Goal: Transaction & Acquisition: Purchase product/service

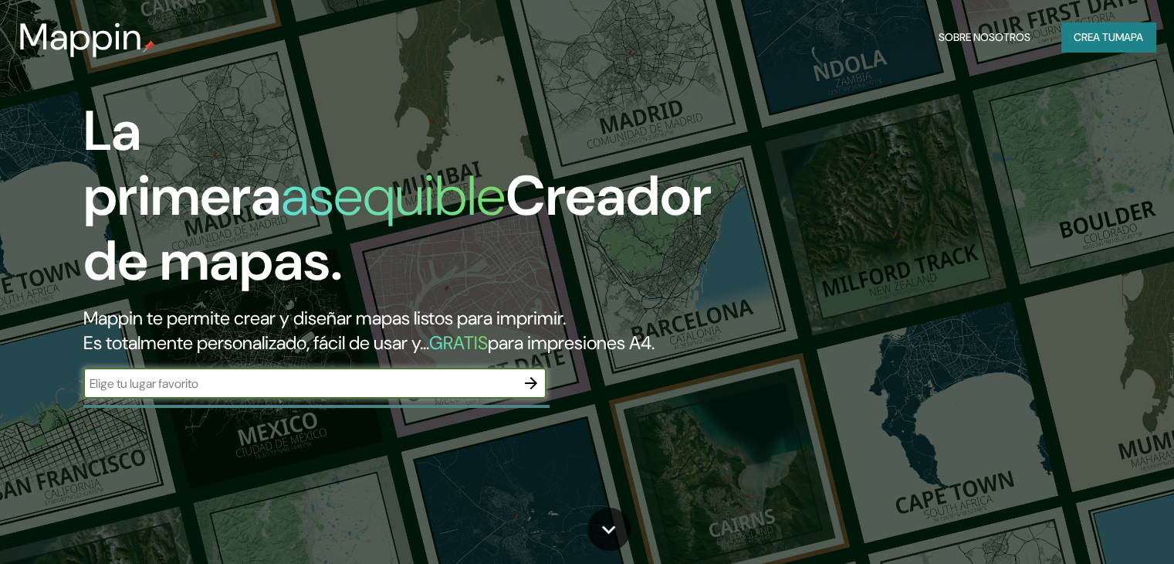
click at [537, 320] on font "Mappin te permite crear y diseñar mapas listos para imprimir." at bounding box center [324, 318] width 483 height 24
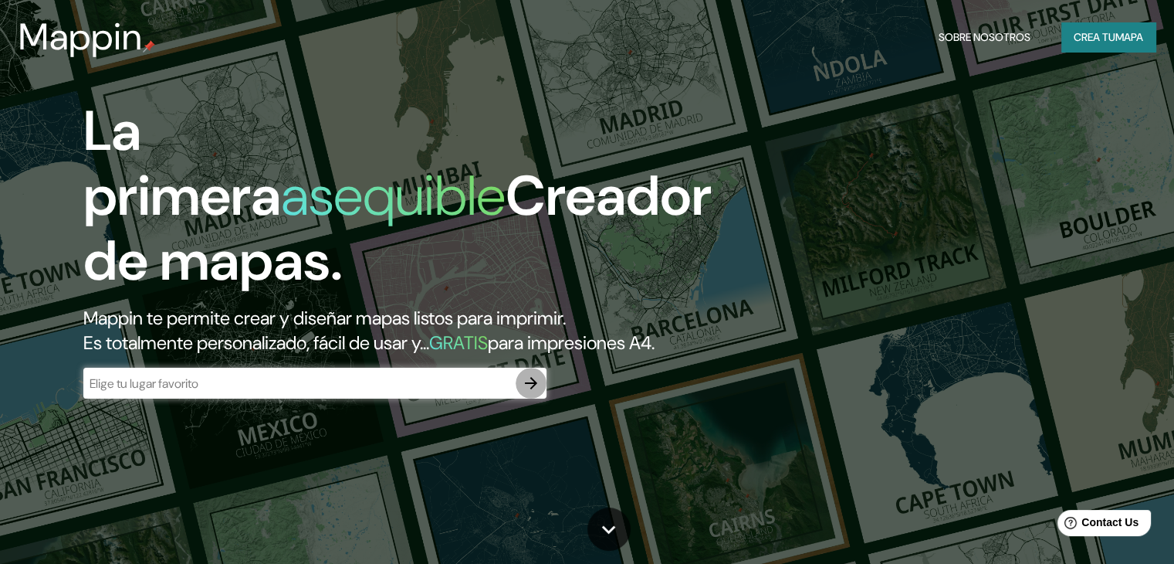
click at [523, 392] on icon "button" at bounding box center [531, 383] width 19 height 19
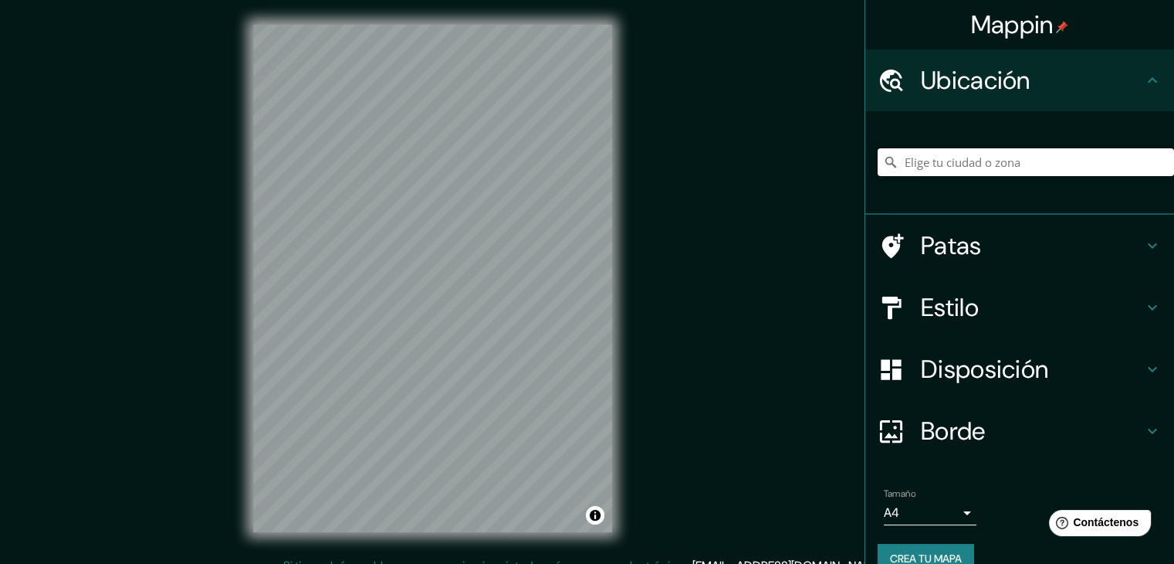
click at [907, 164] on input "Elige tu ciudad o zona" at bounding box center [1026, 162] width 296 height 28
drag, startPoint x: 992, startPoint y: 163, endPoint x: 843, endPoint y: 159, distance: 149.1
click at [849, 163] on div "Mappin [GEOGRAPHIC_DATA], [GEOGRAPHIC_DATA], [GEOGRAPHIC_DATA] [GEOGRAPHIC_DATA…" at bounding box center [587, 290] width 1174 height 581
type input "[GEOGRAPHIC_DATA][PERSON_NAME], [GEOGRAPHIC_DATA], [GEOGRAPHIC_DATA]"
click at [983, 294] on h4 "Estilo" at bounding box center [1032, 307] width 222 height 31
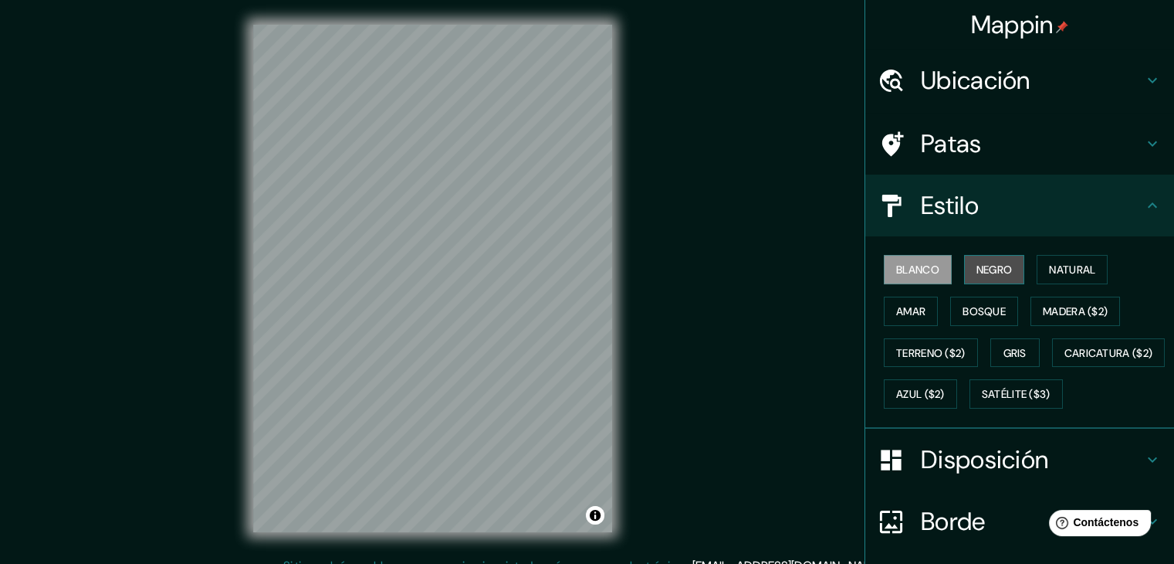
click at [977, 269] on font "Negro" at bounding box center [995, 270] width 36 height 14
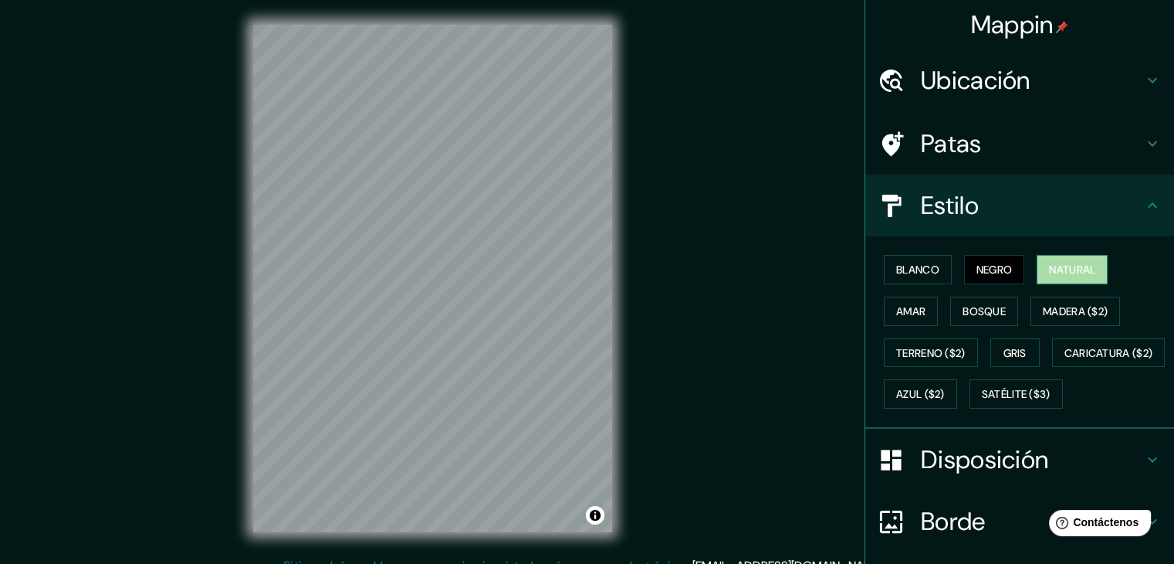
click at [1055, 266] on font "Natural" at bounding box center [1072, 270] width 46 height 14
click at [898, 304] on font "Amar" at bounding box center [910, 311] width 29 height 14
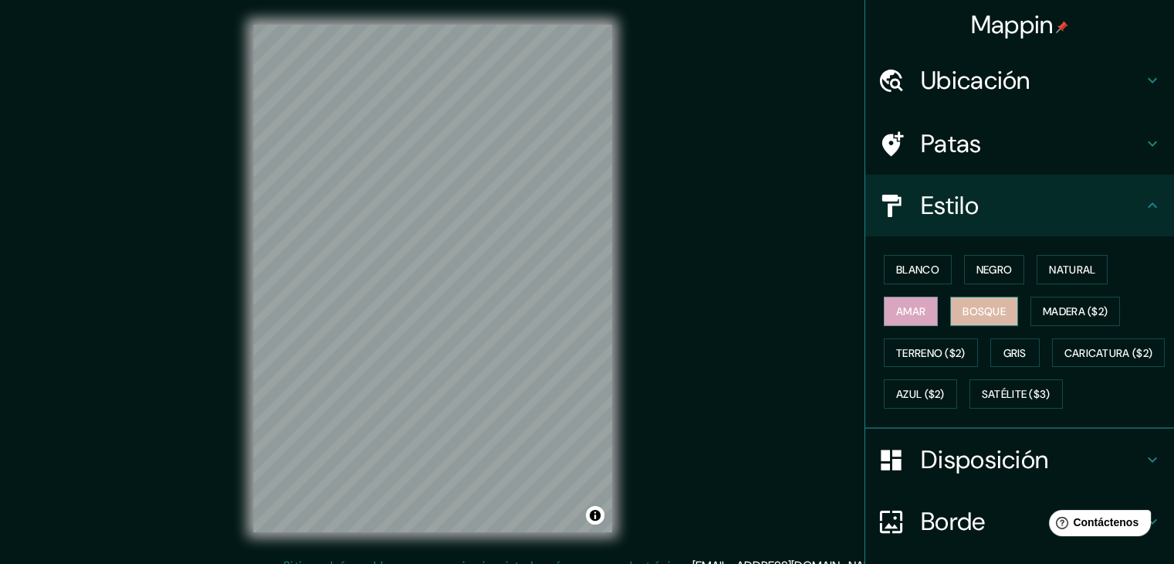
click at [990, 304] on font "Bosque" at bounding box center [984, 311] width 43 height 14
click at [1043, 307] on font "Madera ($2)" at bounding box center [1075, 311] width 65 height 14
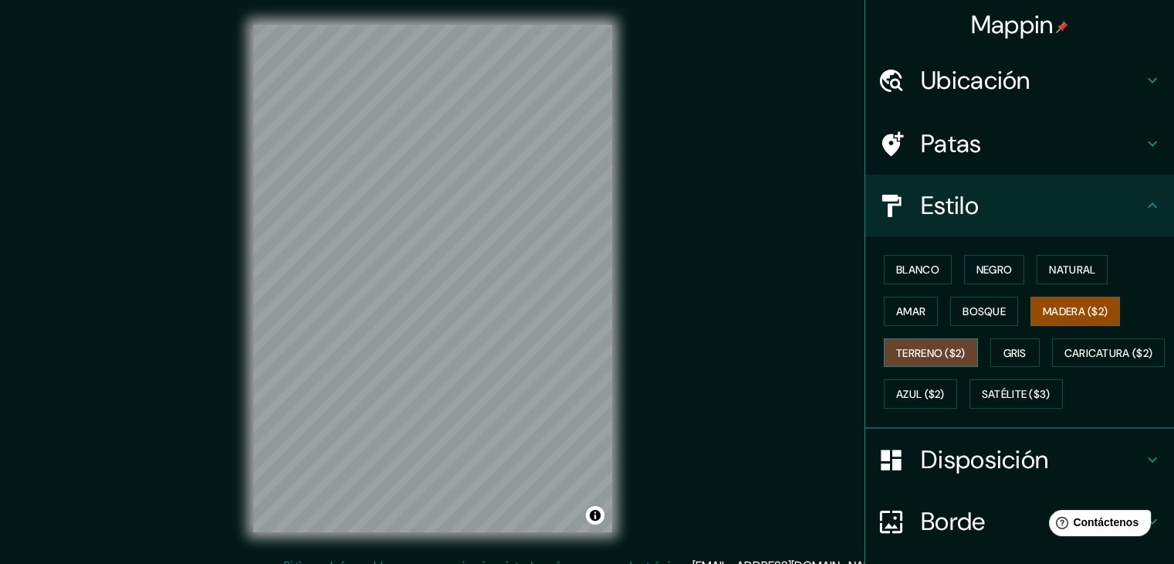
click at [947, 347] on font "Terreno ($2)" at bounding box center [930, 353] width 69 height 14
click at [1004, 343] on font "Gris" at bounding box center [1015, 353] width 23 height 20
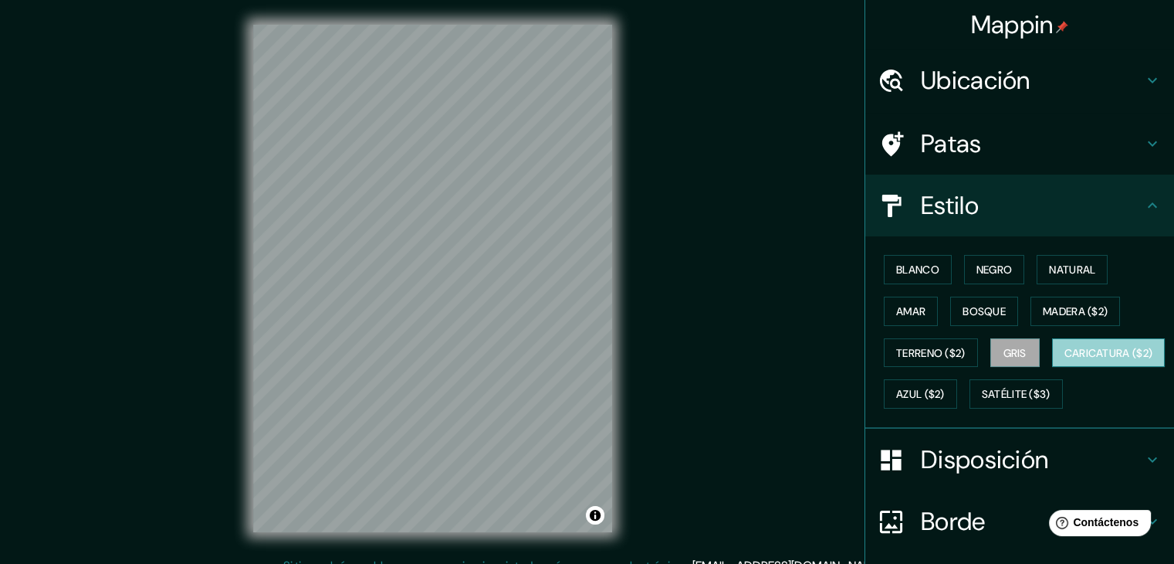
click at [1065, 360] on font "Caricatura ($2)" at bounding box center [1109, 353] width 89 height 14
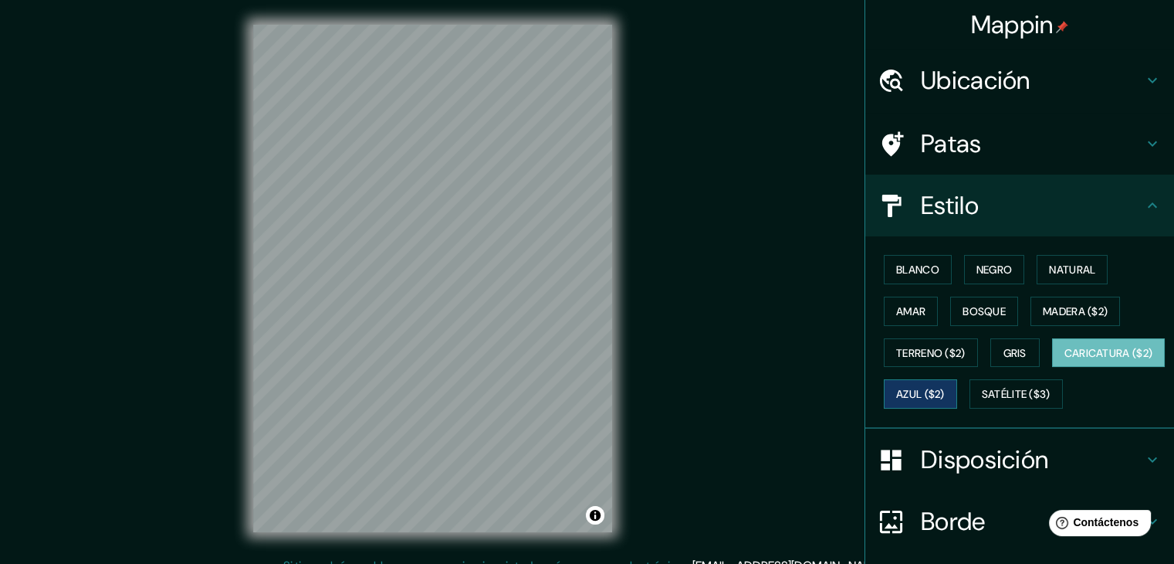
click at [945, 384] on font "Azul ($2)" at bounding box center [920, 394] width 49 height 20
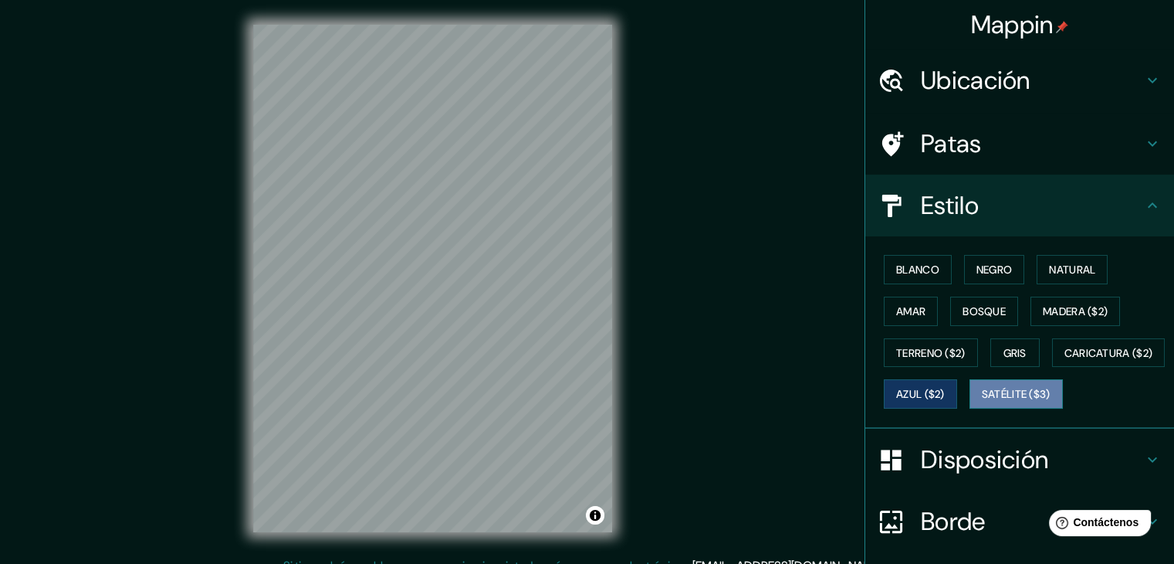
click at [982, 401] on font "Satélite ($3)" at bounding box center [1016, 395] width 69 height 14
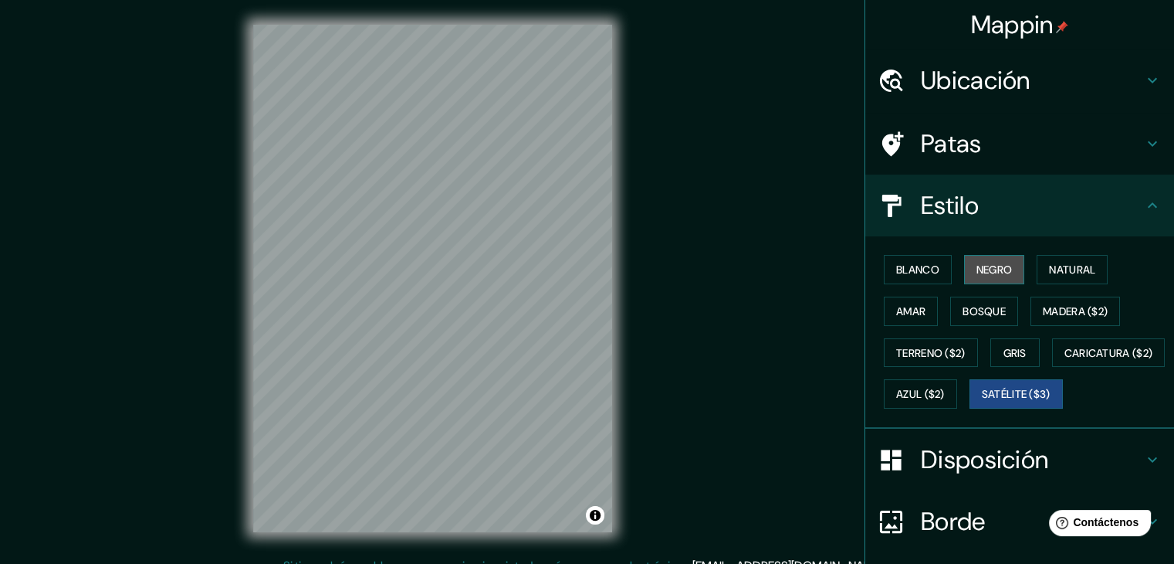
click at [988, 263] on font "Negro" at bounding box center [995, 270] width 36 height 14
click at [982, 401] on font "Satélite ($3)" at bounding box center [1016, 395] width 69 height 14
